Goal: Task Accomplishment & Management: Manage account settings

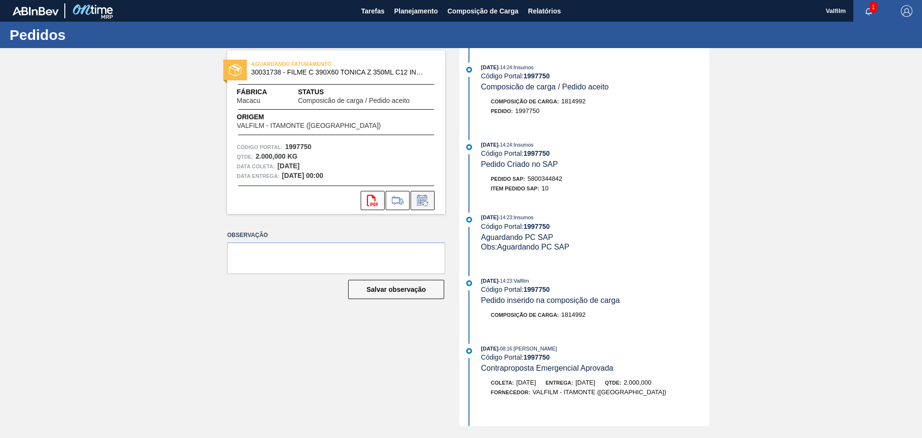
click at [424, 200] on icon at bounding box center [422, 201] width 15 height 12
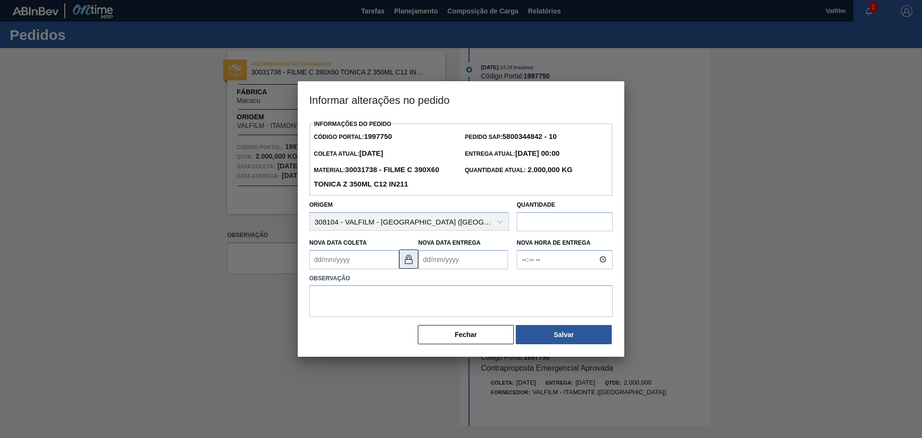
click at [409, 262] on img at bounding box center [409, 259] width 12 height 12
click at [440, 266] on Entrega1997750 "Nova Data Entrega" at bounding box center [463, 259] width 90 height 19
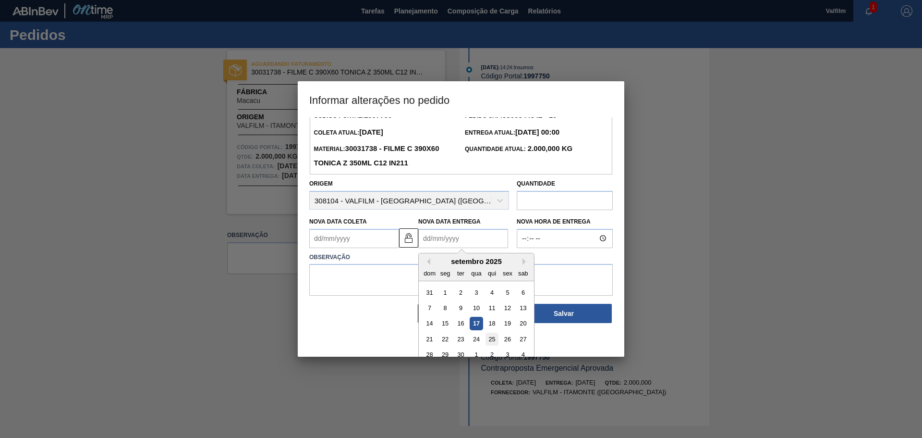
scroll to position [32, 0]
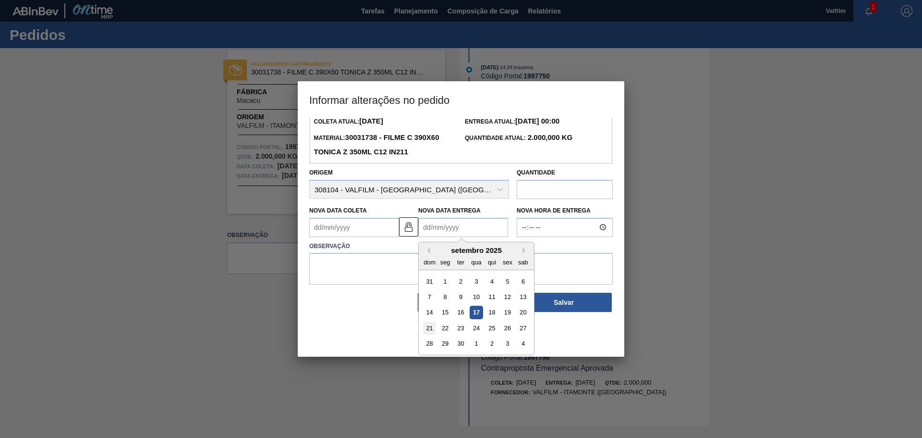
click at [432, 328] on div "21" at bounding box center [429, 327] width 13 height 13
type Entrega1997750 "[DATE]"
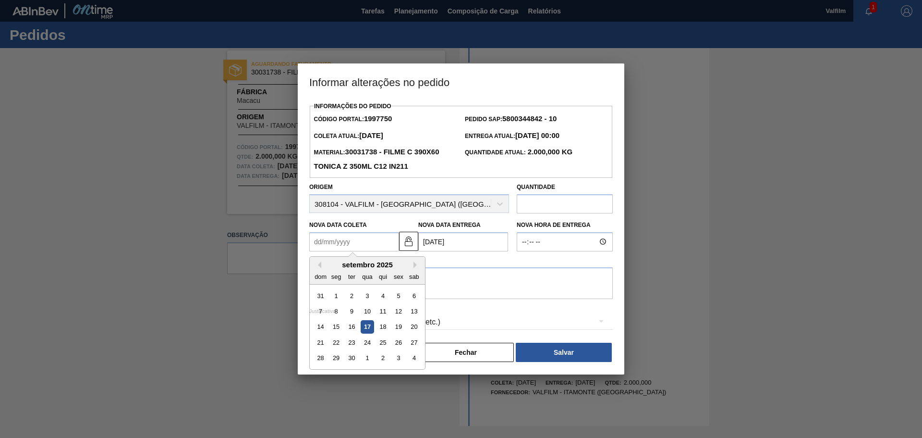
click at [363, 240] on Coleta1997750 "Nova Data Coleta" at bounding box center [354, 241] width 90 height 19
click at [419, 328] on div "20" at bounding box center [414, 326] width 13 height 13
type Coleta1997750 "[DATE]"
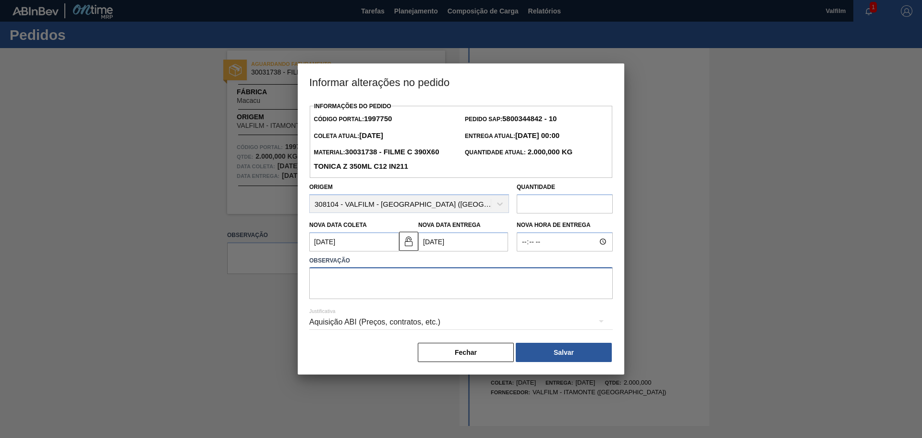
click at [393, 280] on textarea at bounding box center [461, 283] width 304 height 32
drag, startPoint x: 509, startPoint y: 276, endPoint x: 313, endPoint y: 279, distance: 196.0
click at [313, 279] on textarea "Antecipação solicitada via e-mail (Leticia - comercial Itamonte)" at bounding box center [461, 283] width 304 height 32
type textarea "Antecipação solicitada via e-mail (Leticia - comercial Itamonte)"
click at [419, 327] on div "Aquisição ABI (Preços, contratos, etc.)" at bounding box center [461, 321] width 304 height 27
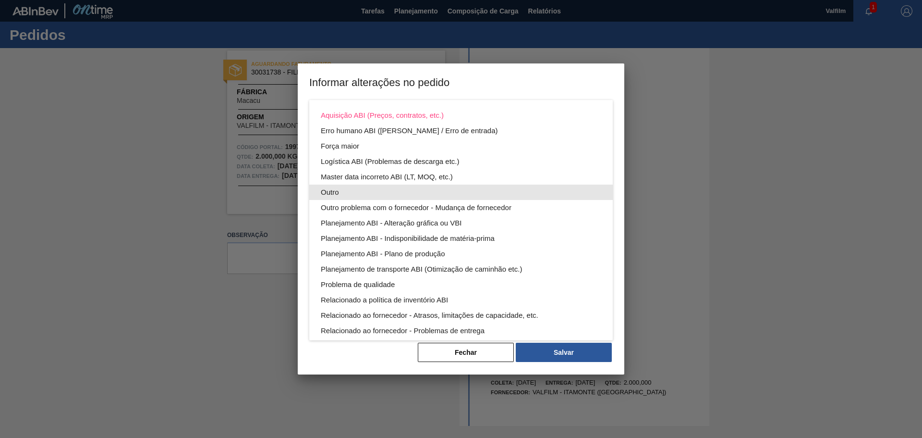
click at [352, 186] on div "Outro" at bounding box center [461, 191] width 281 height 15
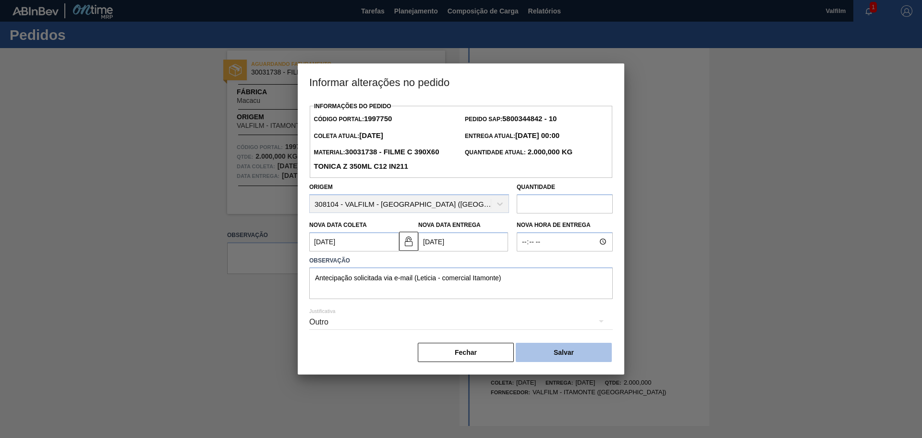
click at [543, 350] on button "Salvar" at bounding box center [564, 352] width 96 height 19
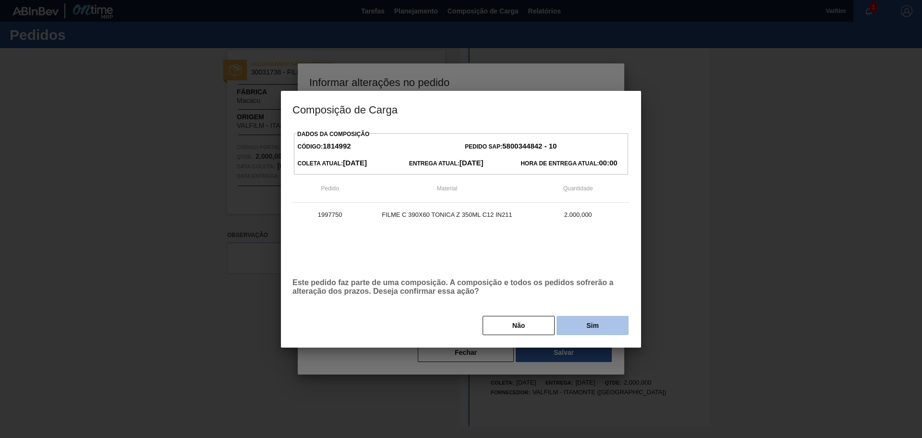
click at [587, 323] on button "Sim" at bounding box center [593, 325] width 72 height 19
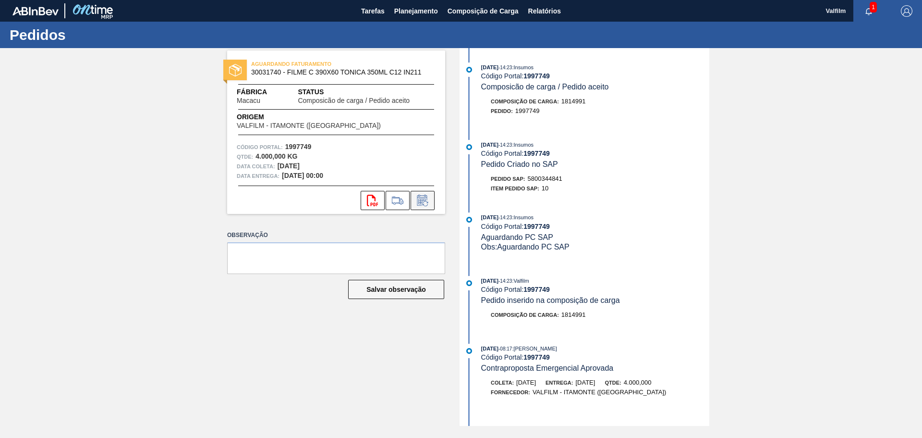
click at [423, 201] on icon at bounding box center [422, 201] width 15 height 12
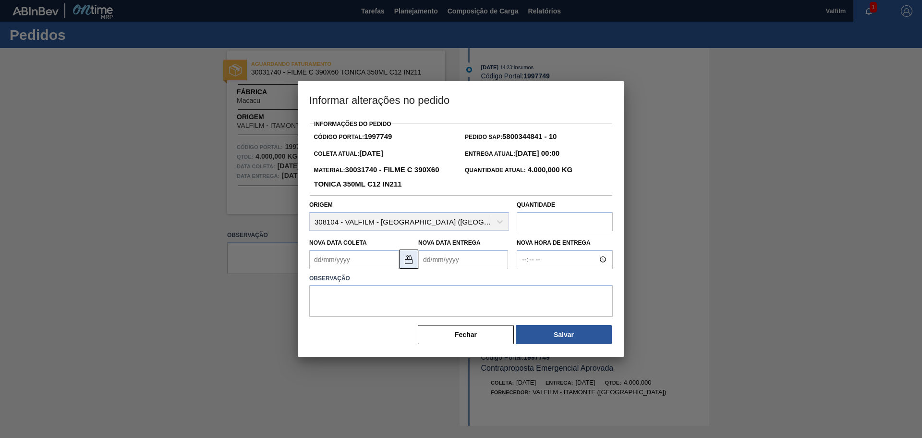
click at [400, 256] on div "Nova Data Coleta Nova Data Entrega" at bounding box center [410, 251] width 208 height 36
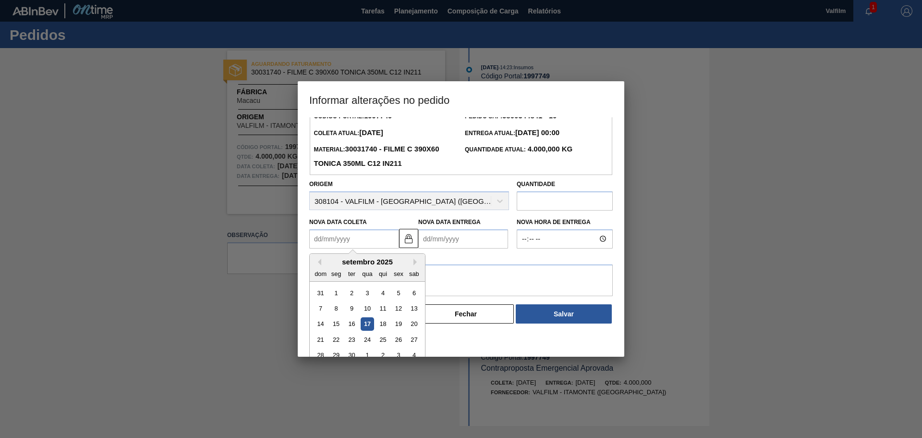
scroll to position [32, 0]
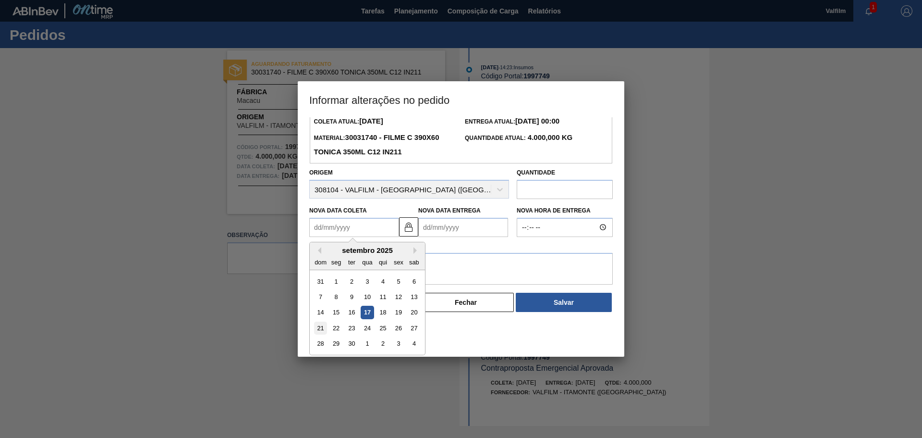
click at [322, 326] on div "21" at bounding box center [320, 327] width 13 height 13
type Coleta1997749 "[DATE]"
type Entrega1997749 "24/09/2025"
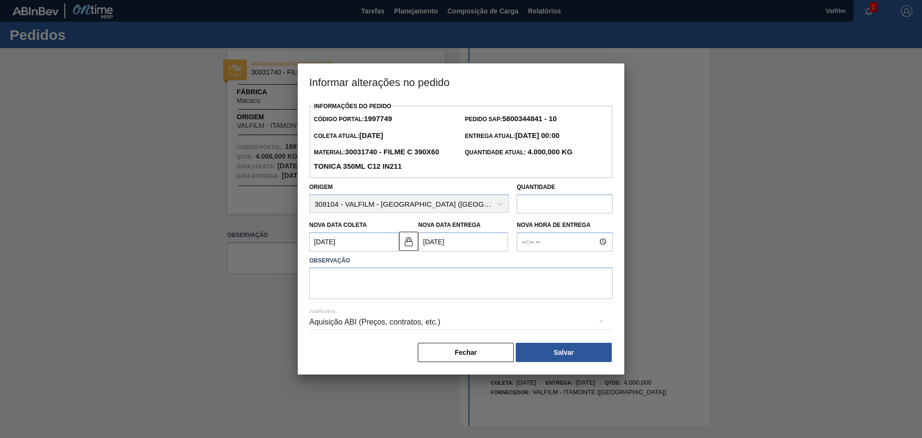
scroll to position [0, 0]
click at [438, 248] on Entrega1997749 "24/09/2025" at bounding box center [463, 241] width 90 height 19
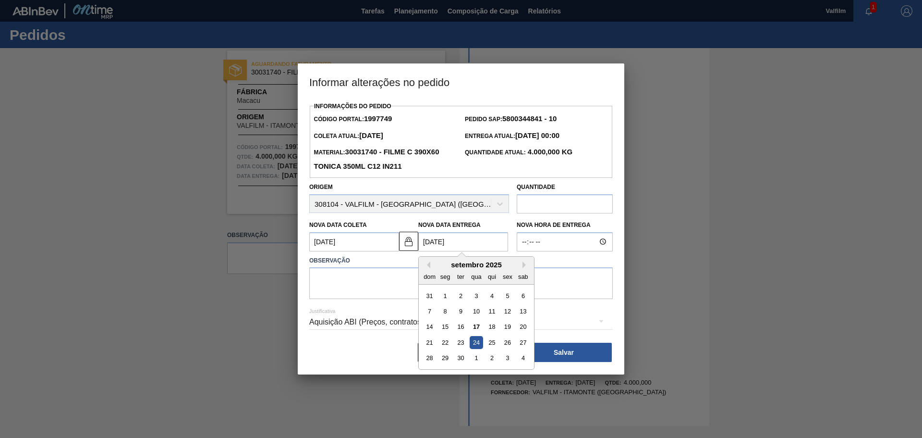
click at [425, 343] on div "21" at bounding box center [429, 342] width 13 height 13
type Coleta1997749 "18/09/2025"
type Entrega1997749 "21/09/2025"
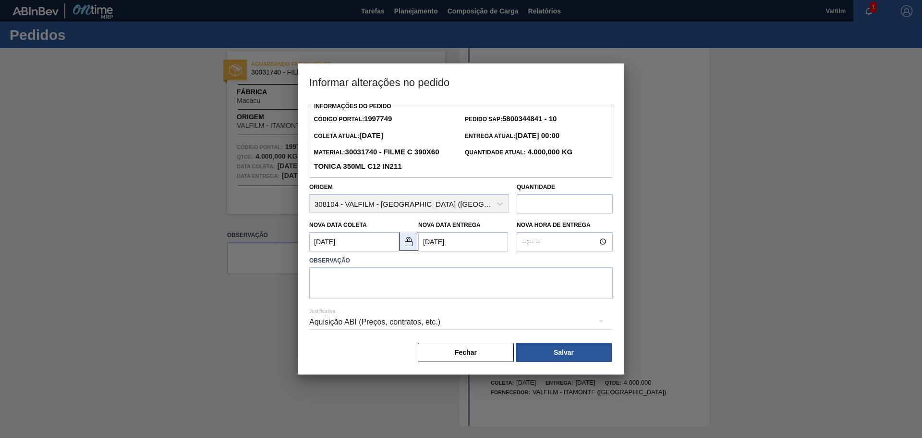
click at [408, 245] on img at bounding box center [409, 241] width 12 height 12
click at [321, 240] on Coleta1997749 "18/09/2025" at bounding box center [354, 241] width 90 height 19
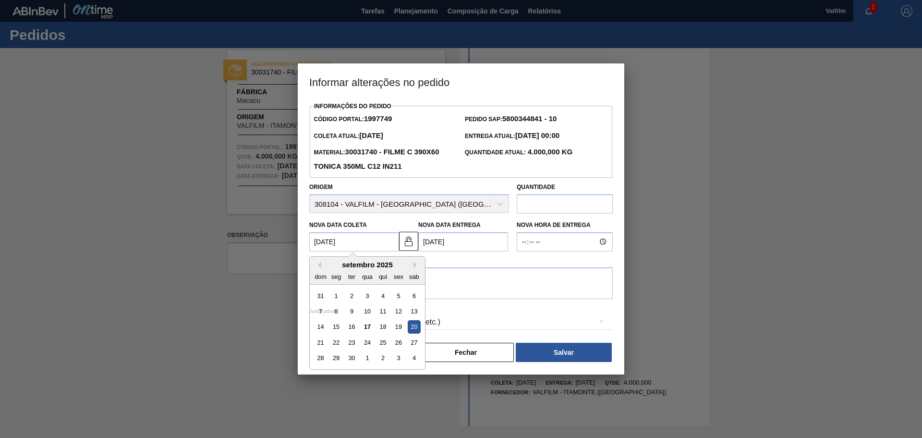
type Coleta1997749 "20/09/2025"
click at [417, 328] on div "20" at bounding box center [414, 326] width 13 height 13
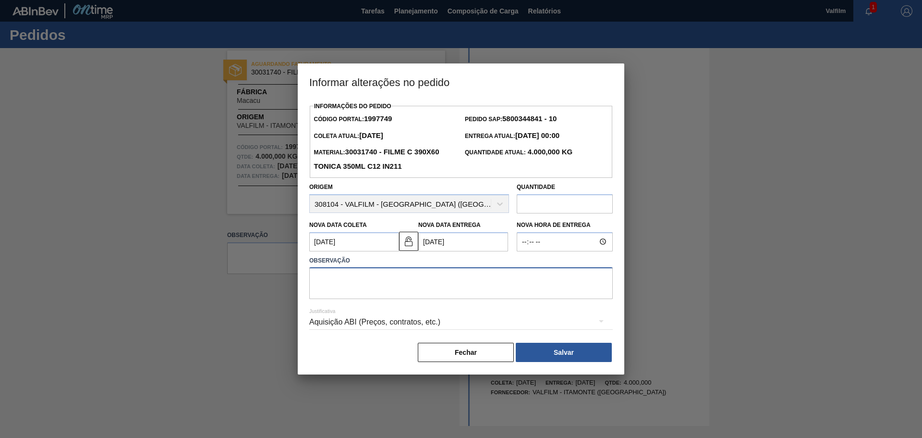
click at [372, 269] on textarea at bounding box center [461, 283] width 304 height 32
paste textarea
click at [405, 288] on textarea at bounding box center [461, 283] width 304 height 32
paste textarea "Antecipação solicitada via e-mail (Leticia - comercial Itamonte)"
type textarea "Antecipação solicitada via e-mail (Leticia - comercial Itamonte)"
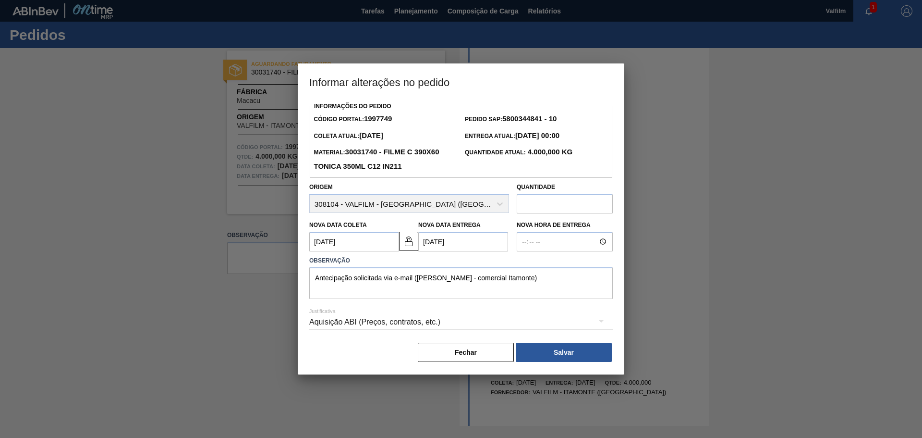
click at [333, 321] on div "Aquisição ABI (Preços, contratos, etc.)" at bounding box center [461, 321] width 304 height 27
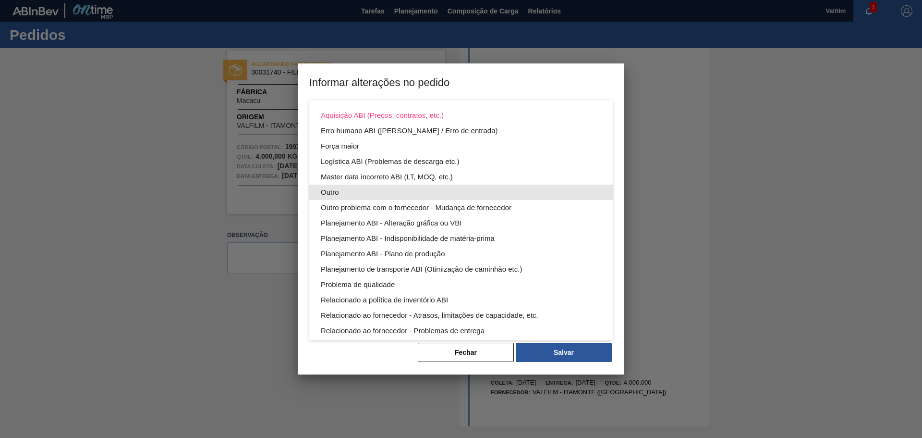
click at [333, 193] on div "Outro" at bounding box center [461, 191] width 281 height 15
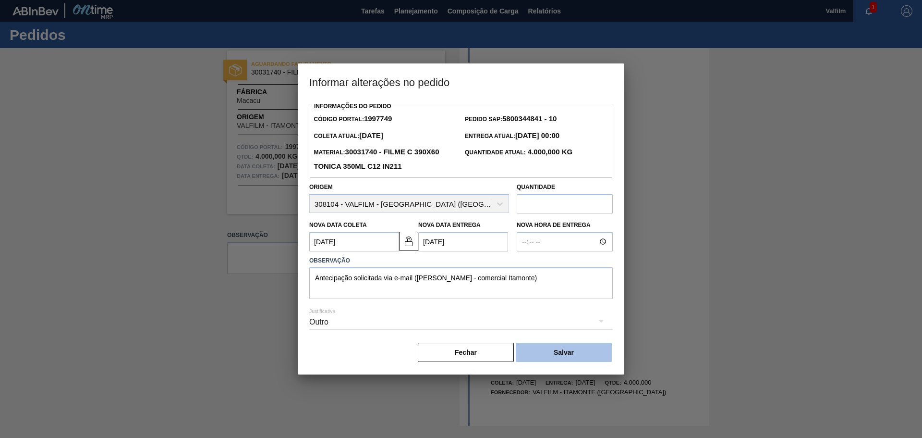
click at [558, 347] on button "Salvar" at bounding box center [564, 352] width 96 height 19
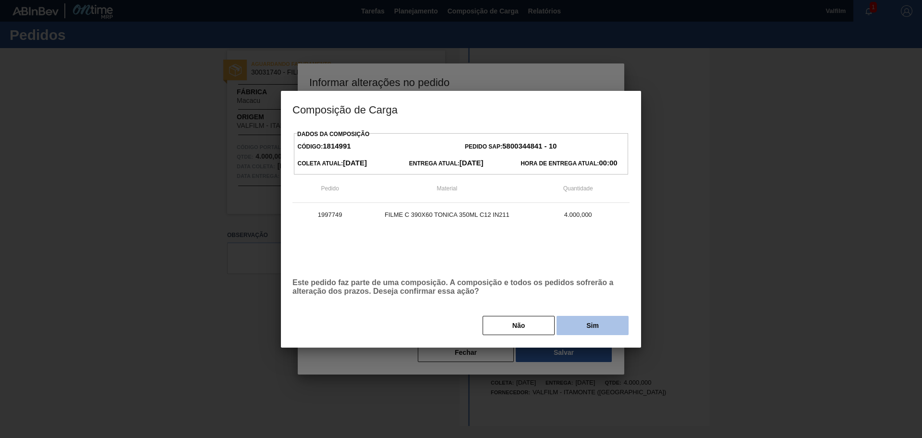
click at [586, 321] on button "Sim" at bounding box center [593, 325] width 72 height 19
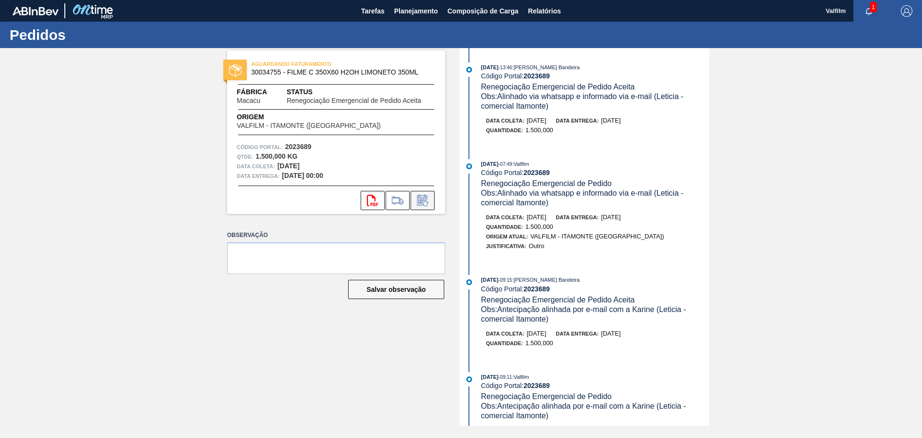
click at [419, 207] on button at bounding box center [423, 200] width 24 height 19
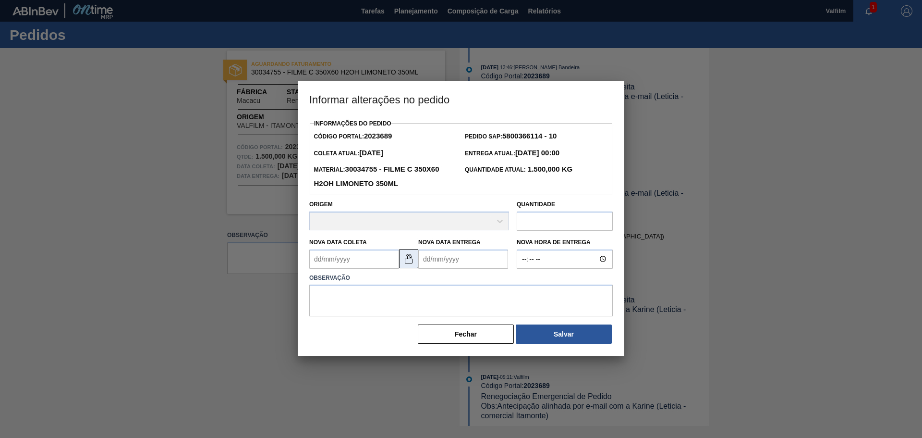
click at [410, 254] on img at bounding box center [409, 259] width 12 height 12
click at [409, 256] on img at bounding box center [409, 259] width 12 height 12
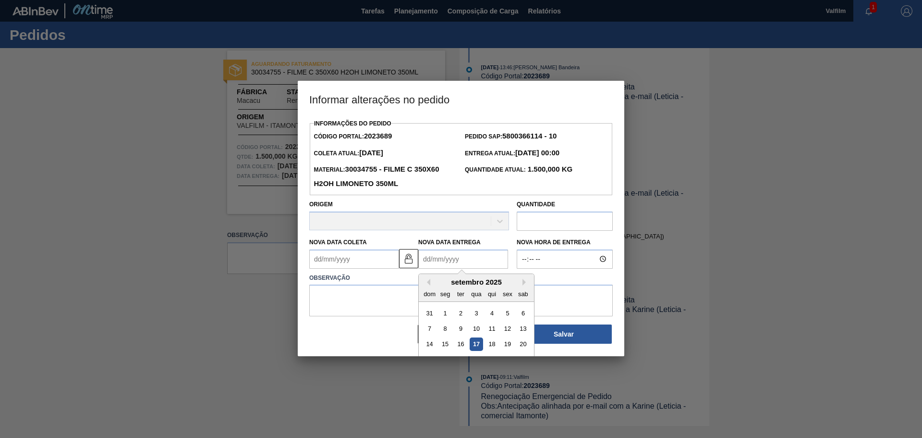
click at [446, 259] on Entrega2023689 "Nova Data Entrega" at bounding box center [463, 258] width 90 height 19
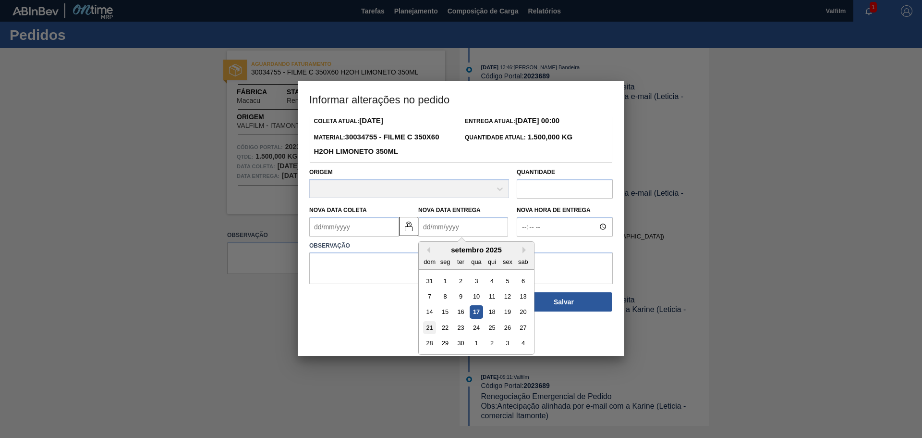
click at [423, 330] on div "21" at bounding box center [429, 327] width 13 height 13
type Entrega2023689 "[DATE]"
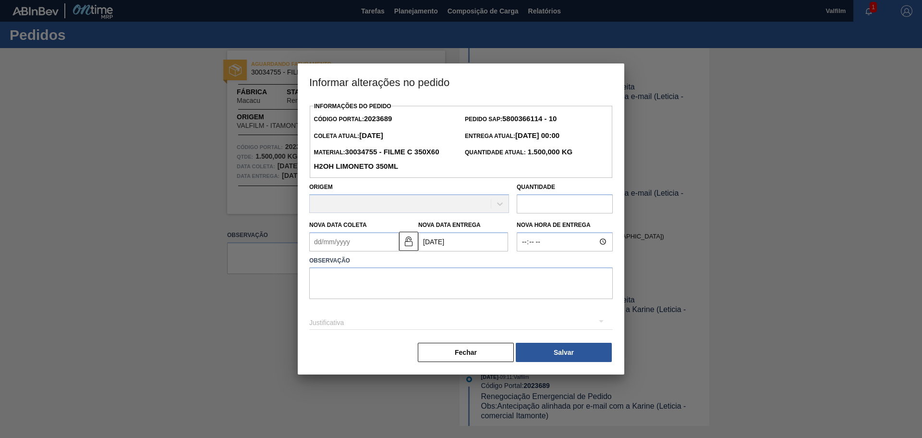
scroll to position [0, 0]
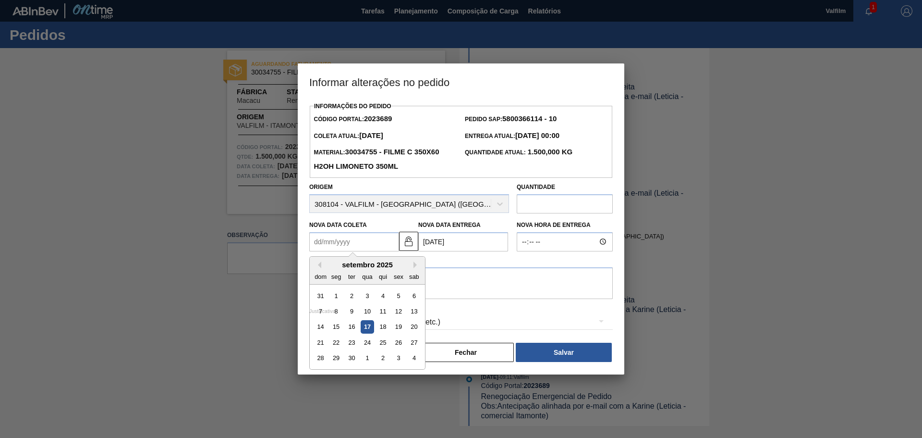
click at [362, 242] on Coleta2023689 "Nova Data Coleta" at bounding box center [354, 241] width 90 height 19
click at [415, 325] on div "20" at bounding box center [414, 326] width 13 height 13
type Coleta2023689 "[DATE]"
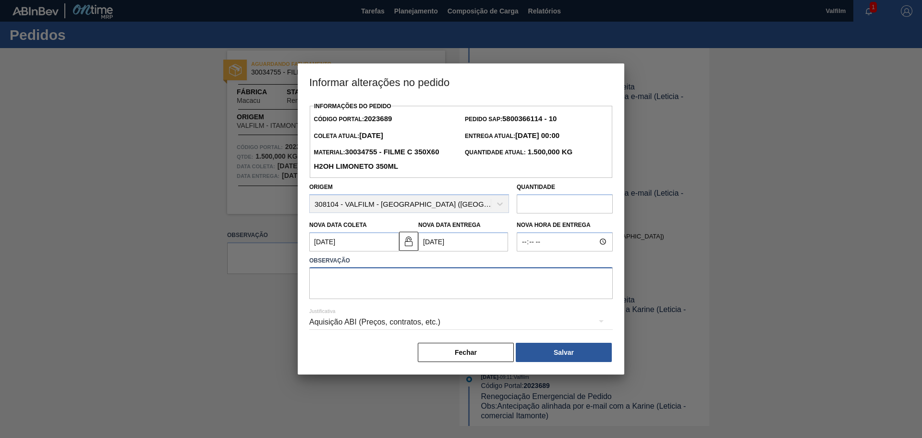
click at [330, 270] on textarea at bounding box center [461, 283] width 304 height 32
click at [374, 283] on textarea at bounding box center [461, 283] width 304 height 32
paste textarea "Antecipação solicitada via e-mail (Leticia - comercial Itamonte)"
type textarea "Antecipação solicitada via e-mail (Leticia - comercial Itamonte)"
click at [350, 324] on div "Aquisição ABI (Preços, contratos, etc.)" at bounding box center [461, 321] width 304 height 27
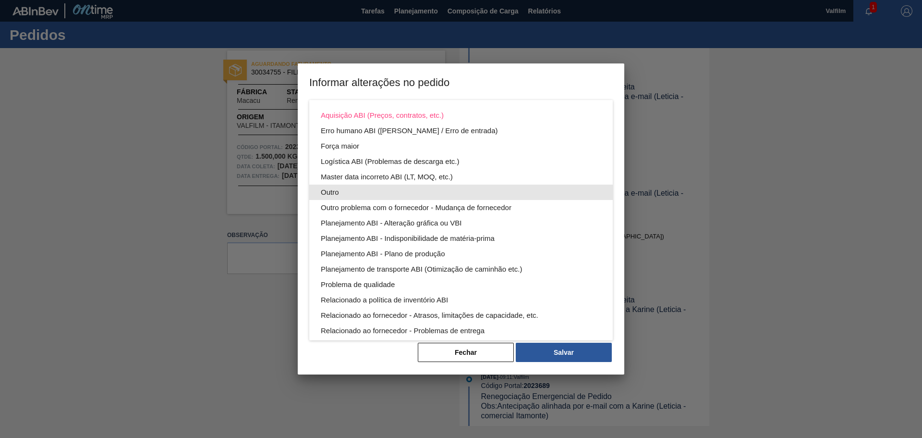
click at [327, 187] on div "Outro" at bounding box center [461, 191] width 281 height 15
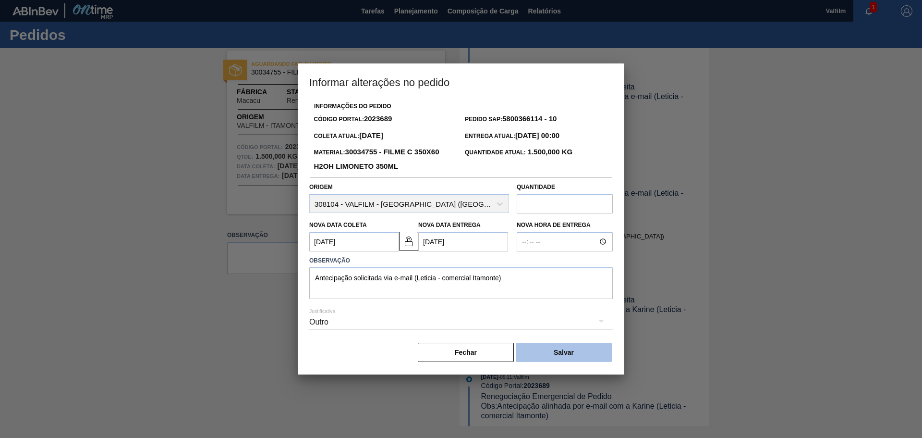
click at [550, 346] on button "Salvar" at bounding box center [564, 352] width 96 height 19
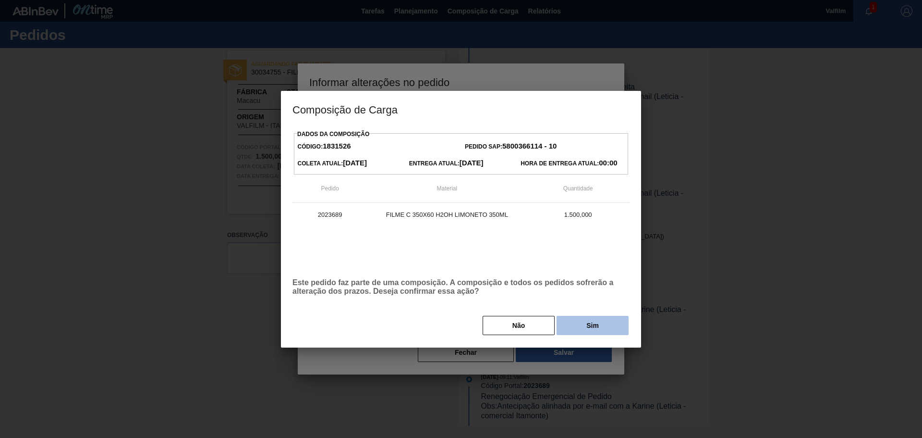
click at [583, 325] on button "Sim" at bounding box center [593, 325] width 72 height 19
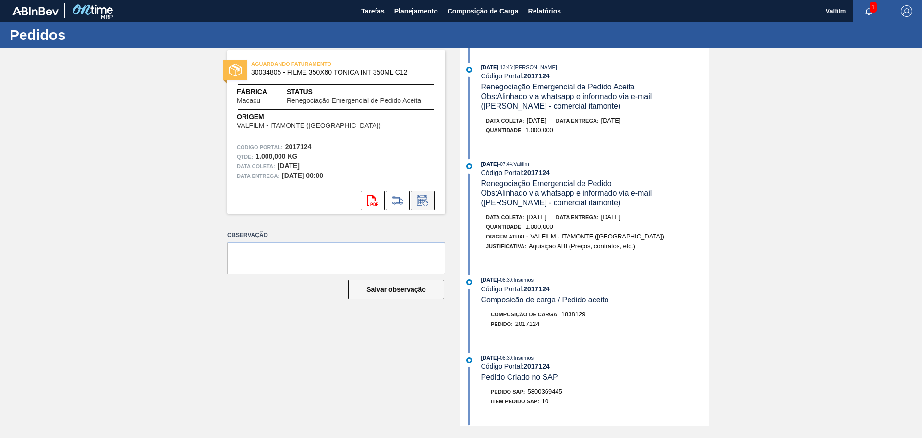
click at [428, 199] on icon at bounding box center [422, 201] width 15 height 12
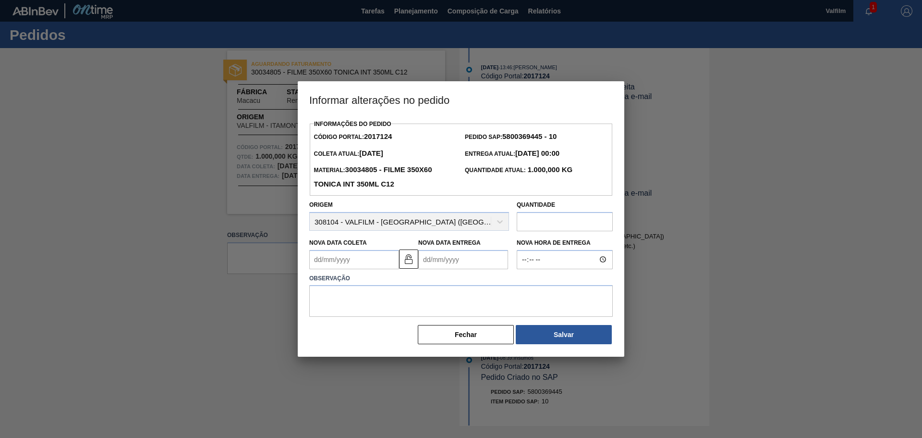
click at [431, 259] on Entrega2017124 "Nova Data Entrega" at bounding box center [463, 259] width 90 height 19
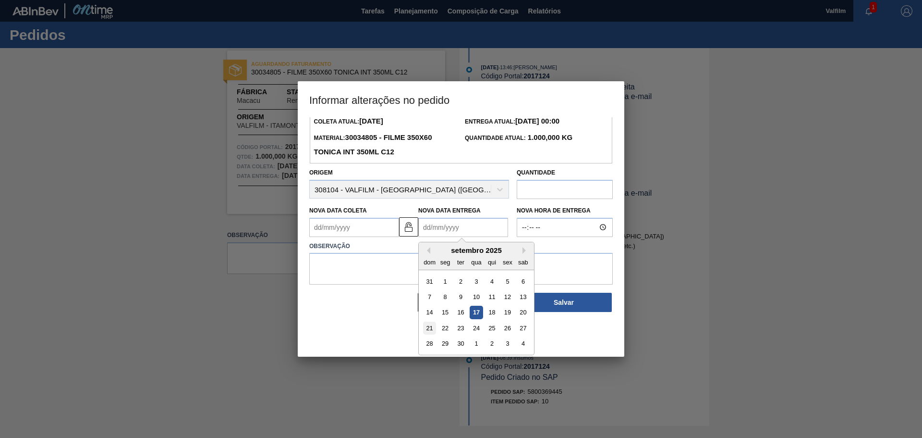
click at [429, 327] on div "21" at bounding box center [429, 327] width 13 height 13
type Entrega2017124 "[DATE]"
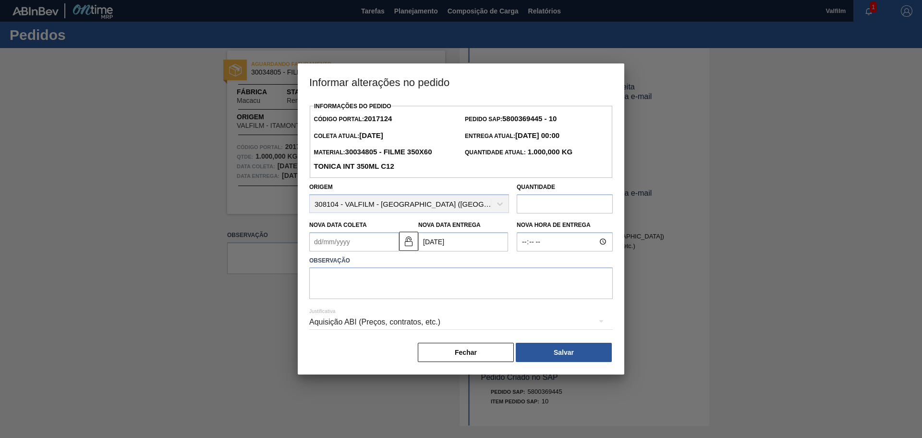
click at [359, 239] on Coleta2017124 "Nova Data Coleta" at bounding box center [354, 241] width 90 height 19
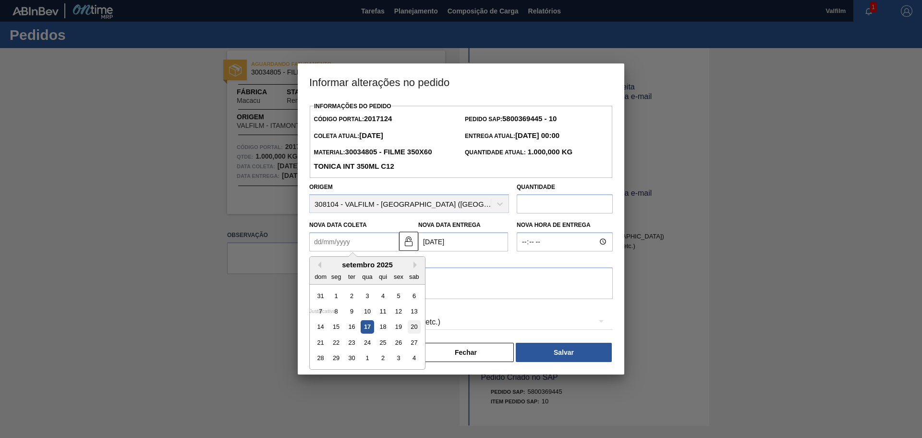
click at [415, 328] on div "20" at bounding box center [414, 326] width 13 height 13
type Coleta2017124 "[DATE]"
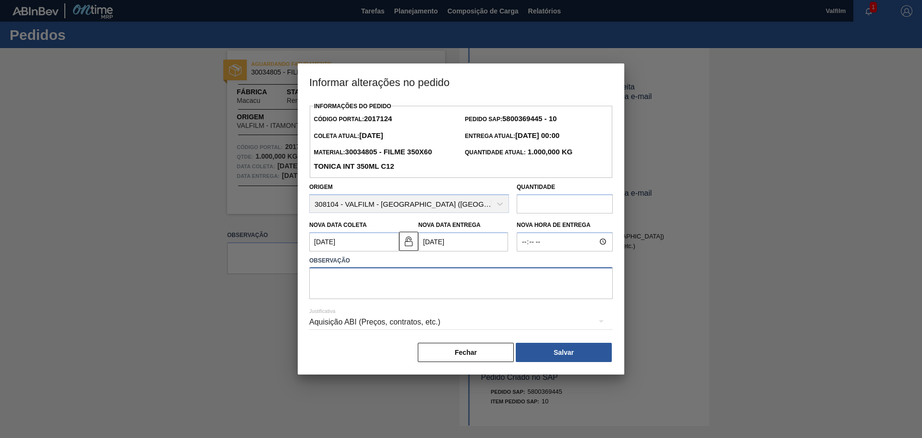
click at [382, 290] on textarea at bounding box center [461, 283] width 304 height 32
click at [420, 307] on div "Aquisição ABI (Preços, contratos, etc.)" at bounding box center [461, 323] width 304 height 35
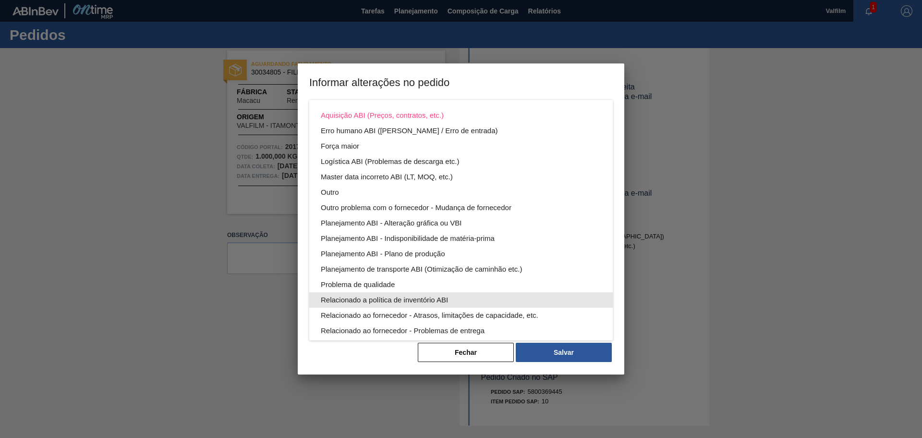
click at [392, 285] on div "Aquisição ABI (Preços, contratos, etc.) Erro humano ABI (Cálculo / Erro de entr…" at bounding box center [461, 246] width 304 height 292
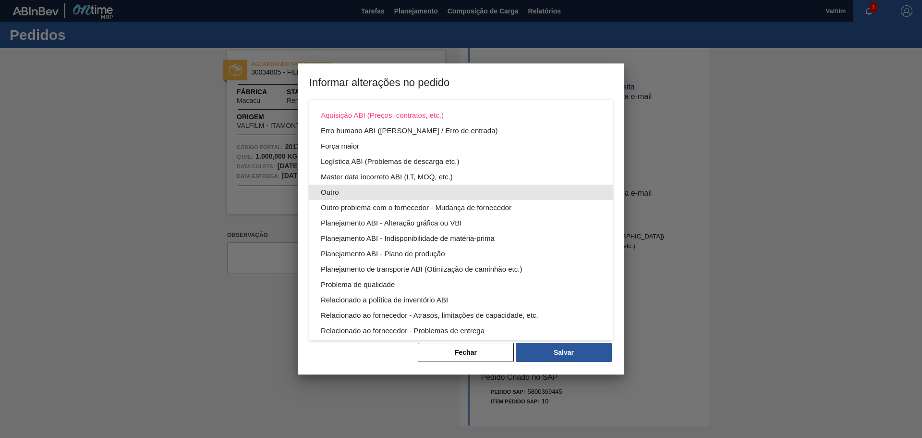
click at [333, 196] on div "Outro" at bounding box center [461, 191] width 281 height 15
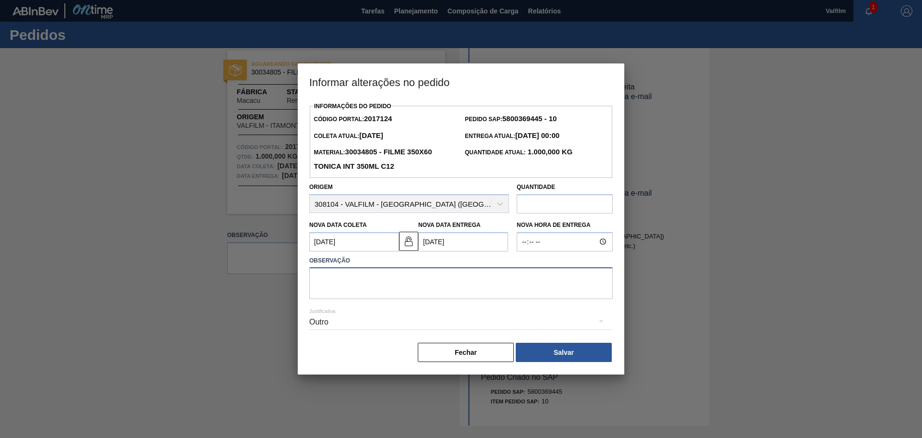
click at [334, 277] on textarea at bounding box center [461, 283] width 304 height 32
paste textarea "Antecipação solicitada via e-mail (Leticia - comercial Itamonte)"
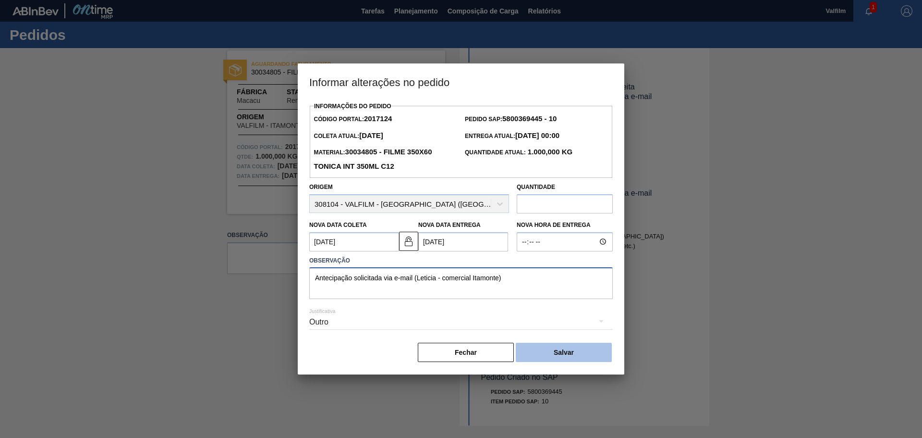
type textarea "Antecipação solicitada via e-mail (Leticia - comercial Itamonte)"
click at [571, 344] on button "Salvar" at bounding box center [564, 352] width 96 height 19
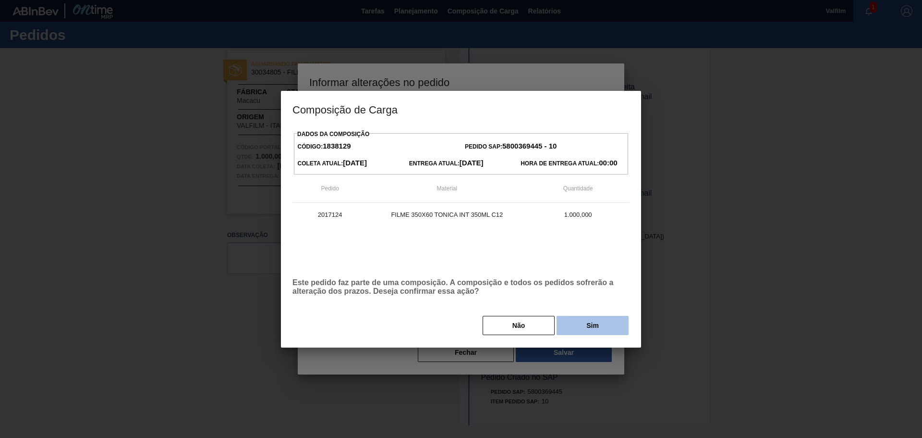
click at [595, 324] on button "Sim" at bounding box center [593, 325] width 72 height 19
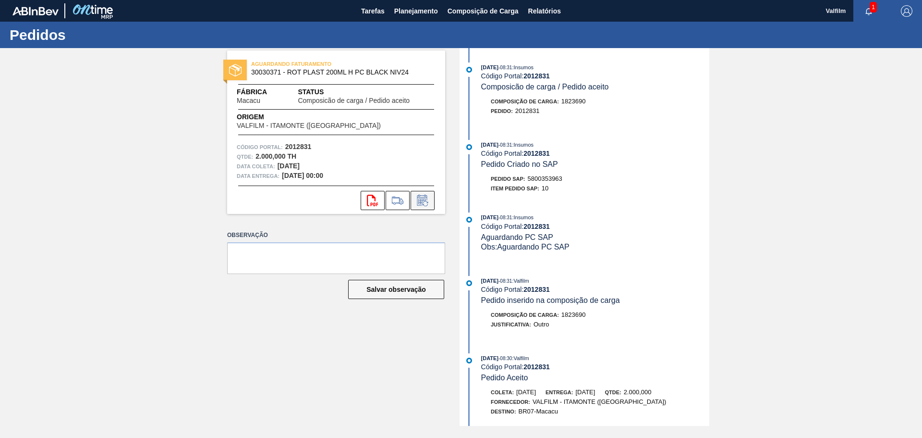
click at [427, 201] on icon at bounding box center [425, 203] width 5 height 5
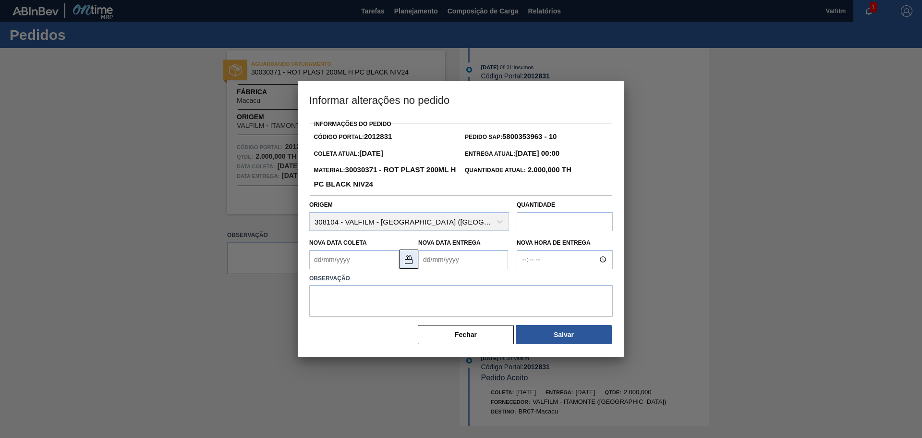
click at [409, 258] on img at bounding box center [409, 259] width 12 height 12
click at [438, 259] on Entrega2012831 "Nova Data Entrega" at bounding box center [463, 259] width 90 height 19
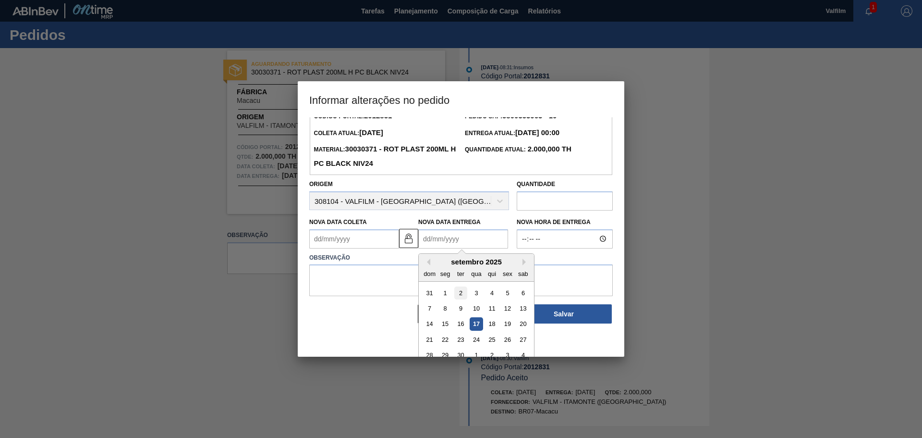
scroll to position [32, 0]
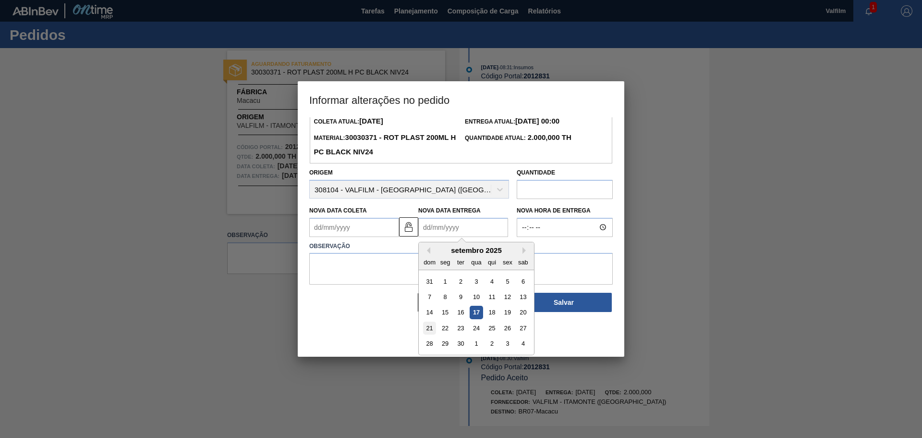
click at [430, 327] on div "21" at bounding box center [429, 327] width 13 height 13
type Entrega2012831 "[DATE]"
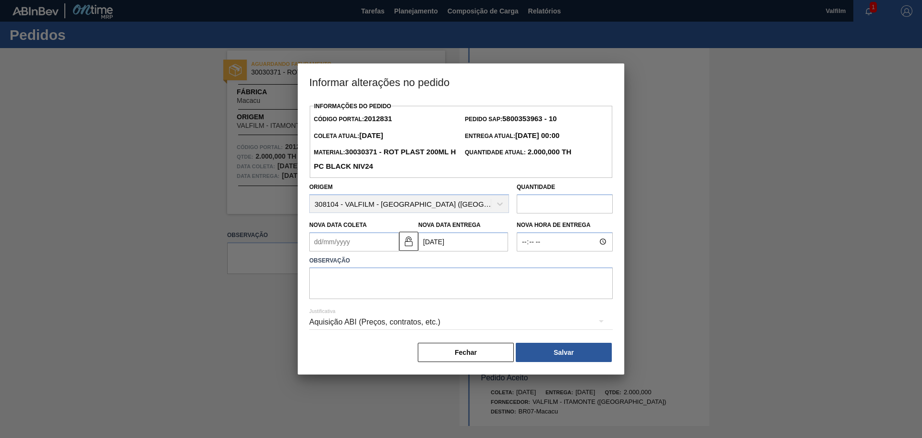
scroll to position [0, 0]
click at [329, 237] on Coleta2012831 "Nova Data Coleta" at bounding box center [354, 241] width 90 height 19
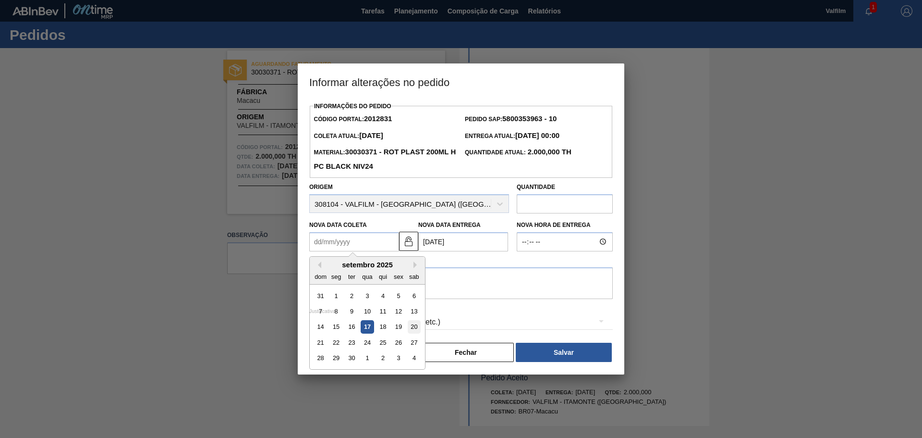
click at [411, 325] on div "20" at bounding box center [414, 326] width 13 height 13
type Coleta2012831 "20/09/2025"
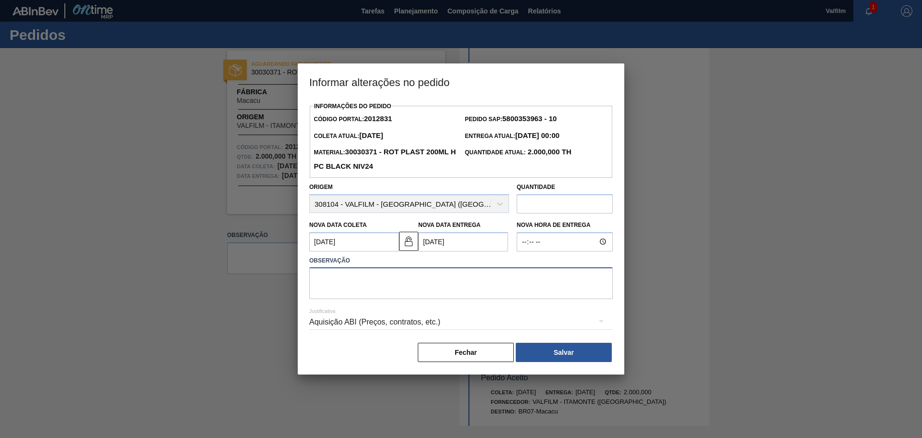
click at [351, 283] on textarea at bounding box center [461, 283] width 304 height 32
click at [425, 286] on textarea at bounding box center [461, 283] width 304 height 32
paste textarea "Antecipação solicitada via e-mail (Leticia - comercial Itamonte)"
type textarea "Antecipação solicitada via e-mail (Leticia - comercial Itamonte)"
click at [333, 321] on div "Aquisição ABI (Preços, contratos, etc.)" at bounding box center [461, 321] width 304 height 27
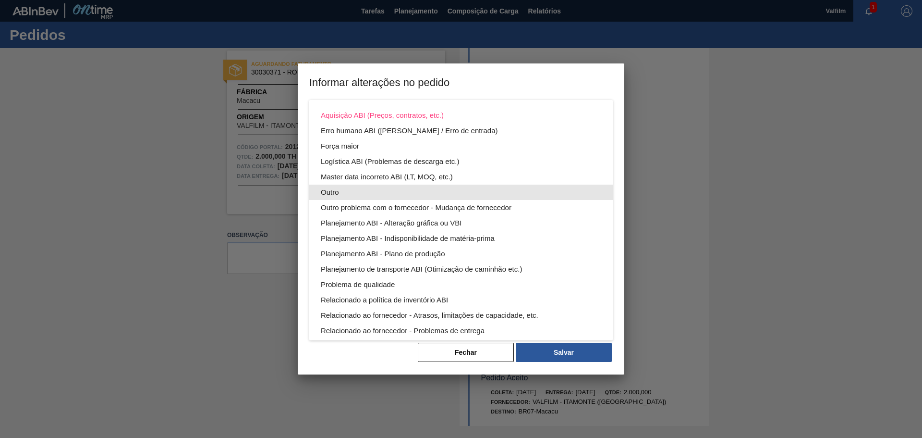
click at [337, 194] on div "Outro" at bounding box center [461, 191] width 281 height 15
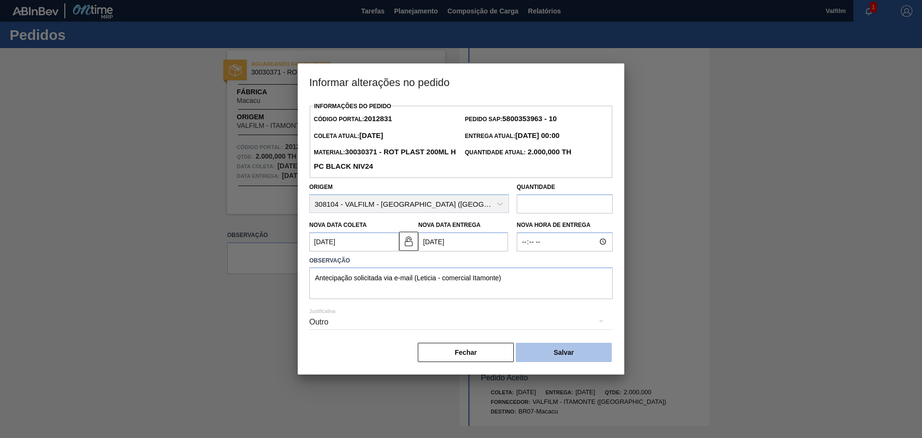
click at [548, 352] on button "Salvar" at bounding box center [564, 352] width 96 height 19
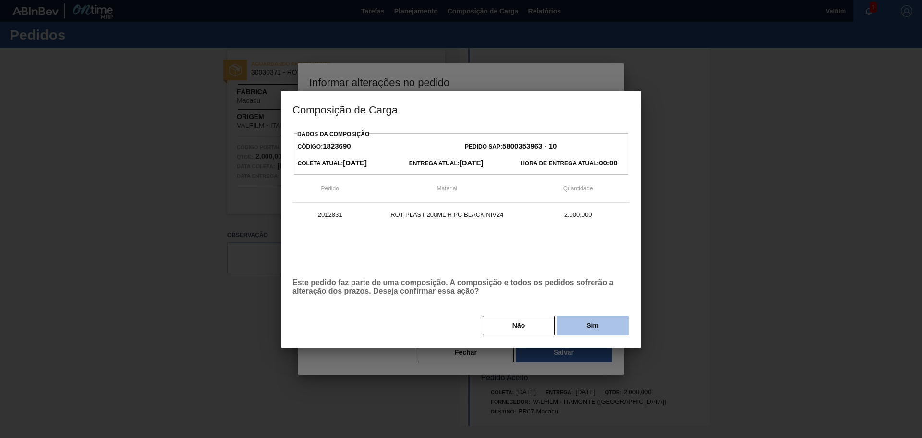
click at [604, 325] on button "Sim" at bounding box center [593, 325] width 72 height 19
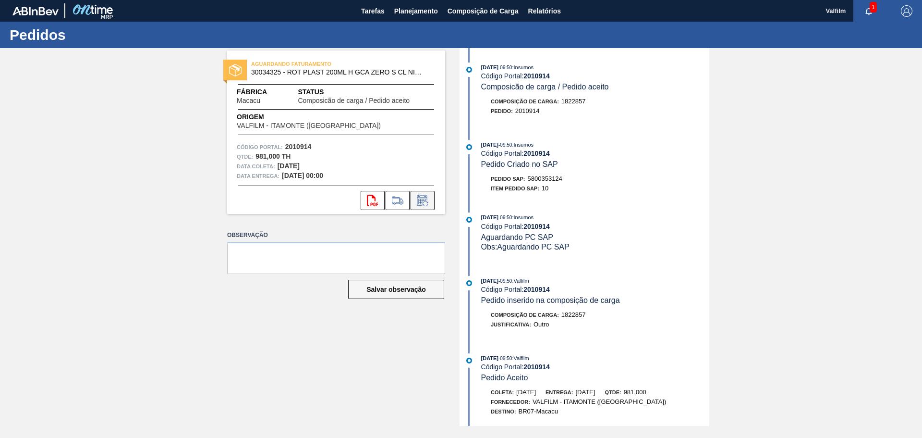
click at [427, 202] on icon at bounding box center [425, 203] width 5 height 5
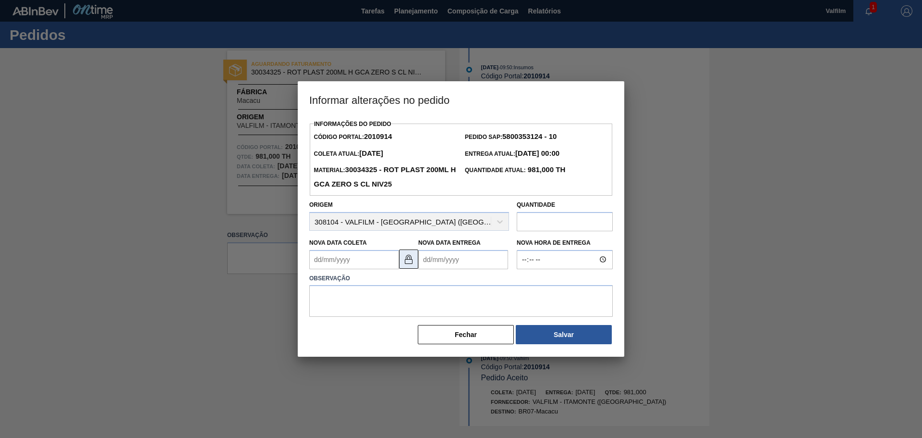
click at [412, 261] on img at bounding box center [409, 259] width 12 height 12
click at [443, 265] on Entrega2010914 "Nova Data Entrega" at bounding box center [463, 259] width 90 height 19
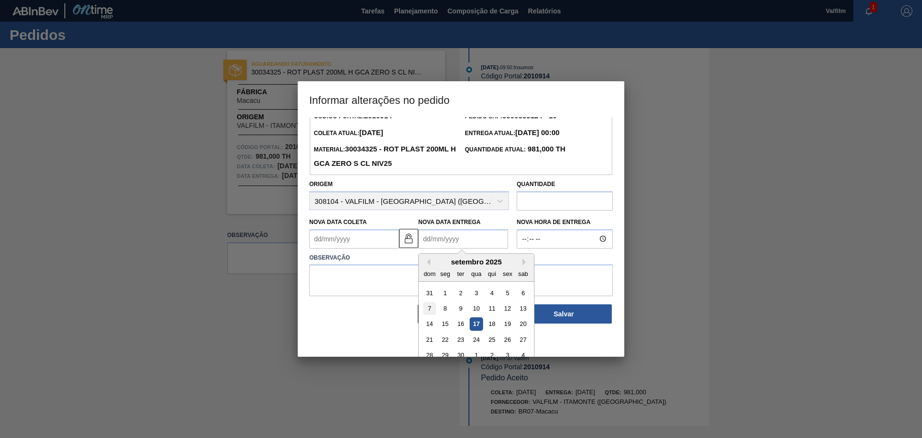
scroll to position [32, 0]
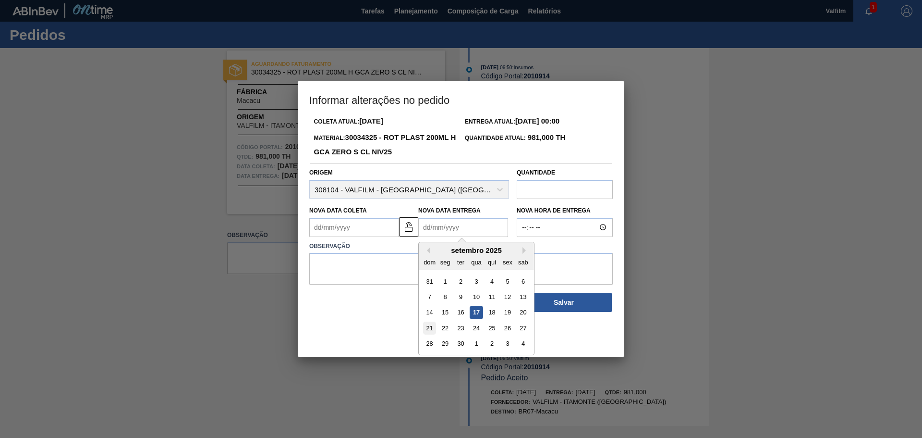
click at [432, 327] on div "21" at bounding box center [429, 327] width 13 height 13
type Entrega2010914 "[DATE]"
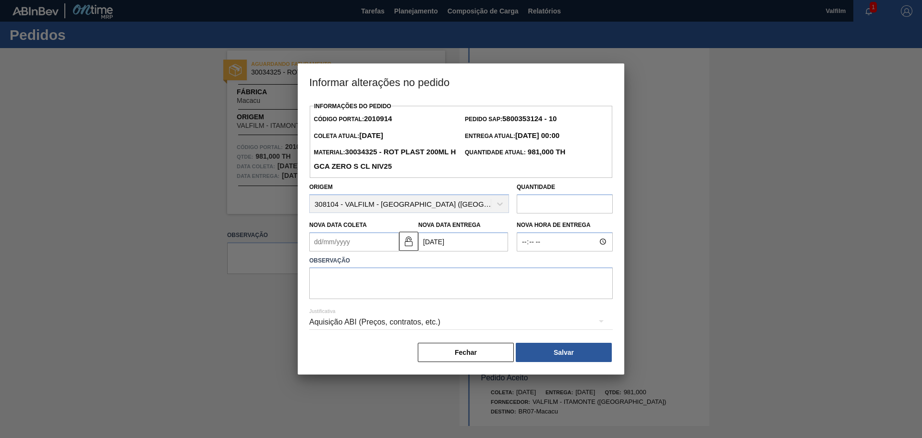
click at [367, 241] on Coleta2010914 "Nova Data Coleta" at bounding box center [354, 241] width 90 height 19
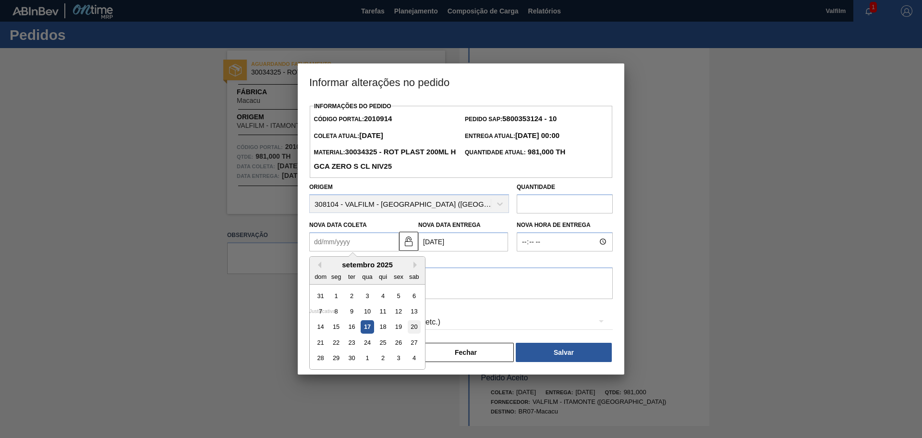
click at [415, 326] on div "20" at bounding box center [414, 326] width 13 height 13
type Coleta2010914 "[DATE]"
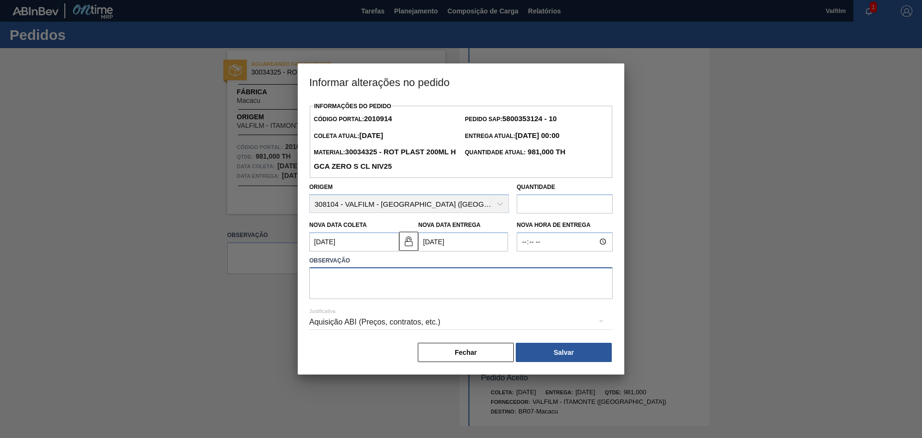
click at [345, 274] on textarea at bounding box center [461, 283] width 304 height 32
click at [357, 287] on textarea at bounding box center [461, 283] width 304 height 32
paste textarea "Antecipação solicitada via e-mail (Leticia - comercial Itamonte)"
type textarea "Antecipação solicitada via e-mail (Leticia - comercial Itamonte)"
click at [319, 323] on div "Aquisição ABI (Preços, contratos, etc.)" at bounding box center [461, 321] width 304 height 27
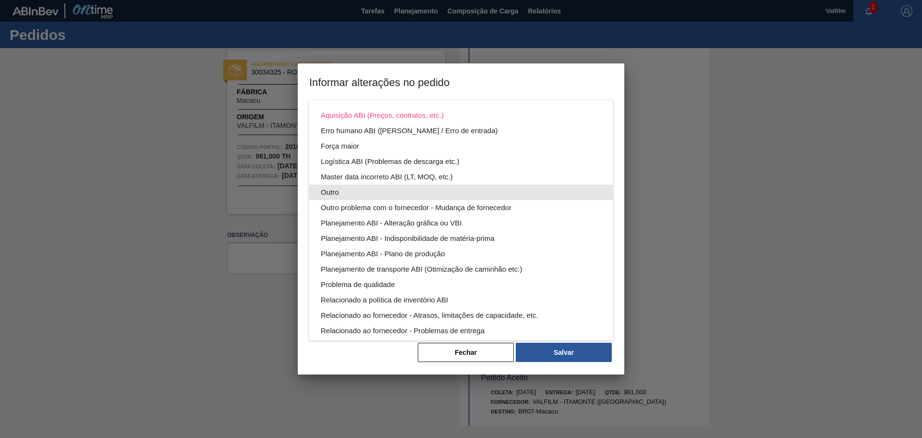
click at [332, 189] on div "Outro" at bounding box center [461, 191] width 281 height 15
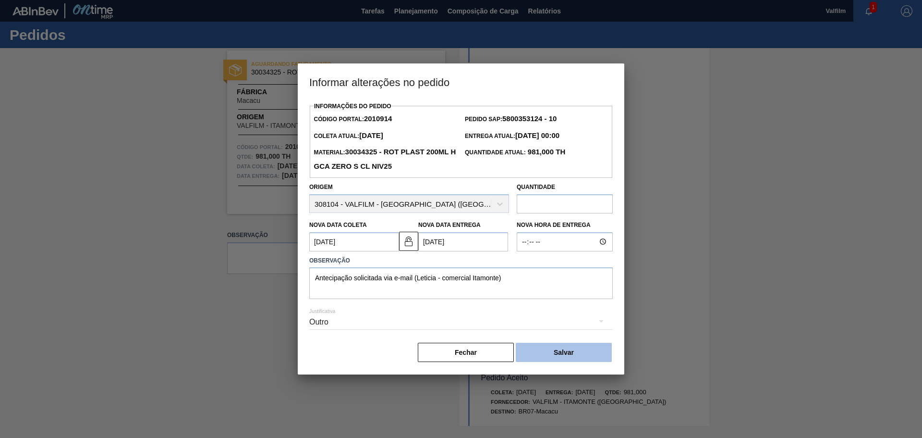
click at [575, 356] on button "Salvar" at bounding box center [564, 352] width 96 height 19
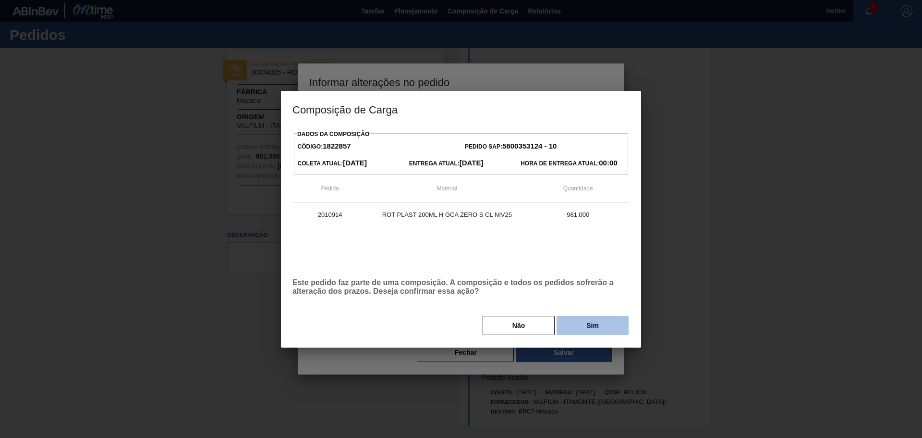
click at [584, 324] on button "Sim" at bounding box center [593, 325] width 72 height 19
